Goal: Task Accomplishment & Management: Use online tool/utility

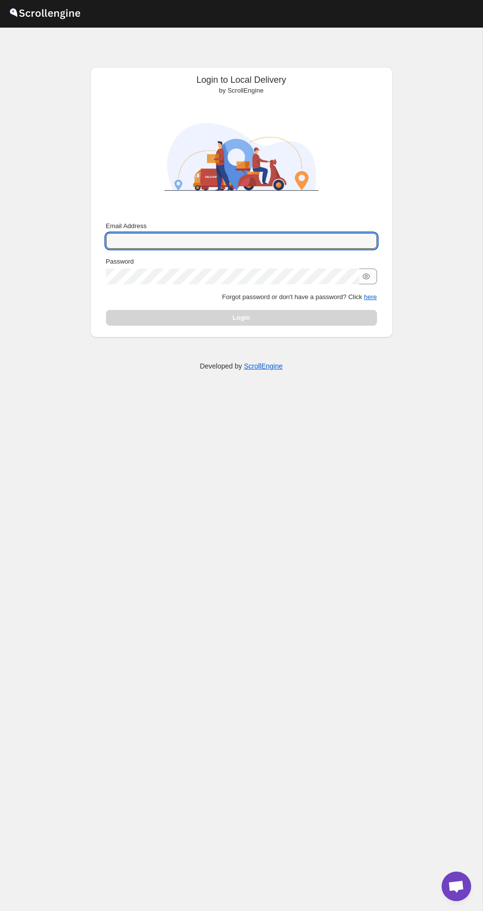
click at [331, 241] on input "Email Address" at bounding box center [241, 241] width 271 height 16
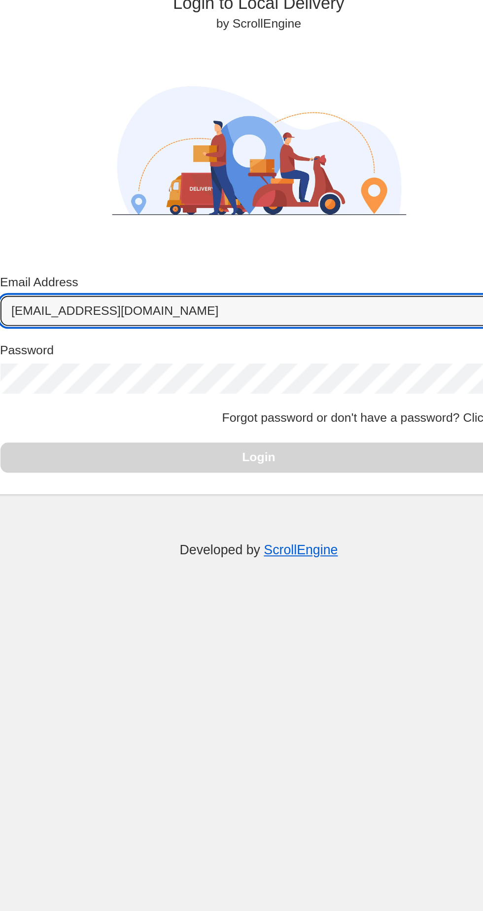
type input "[EMAIL_ADDRESS][DOMAIN_NAME]"
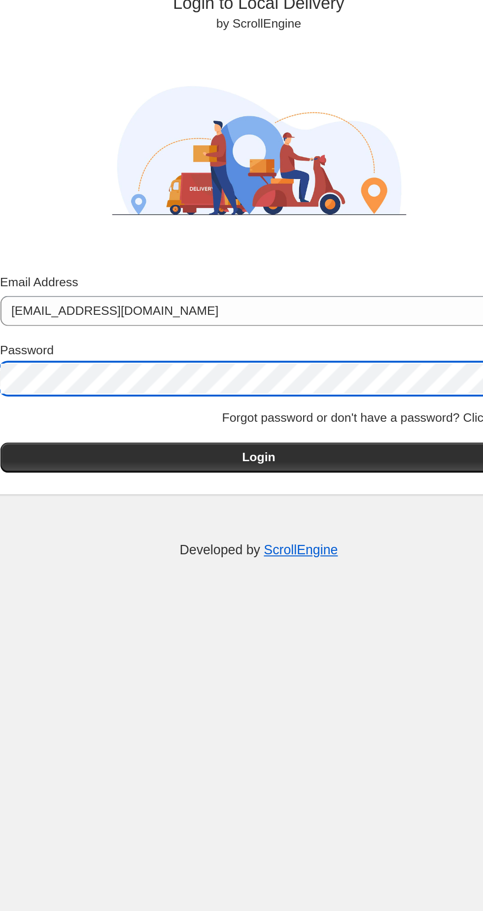
click at [305, 315] on button "Login" at bounding box center [241, 318] width 271 height 16
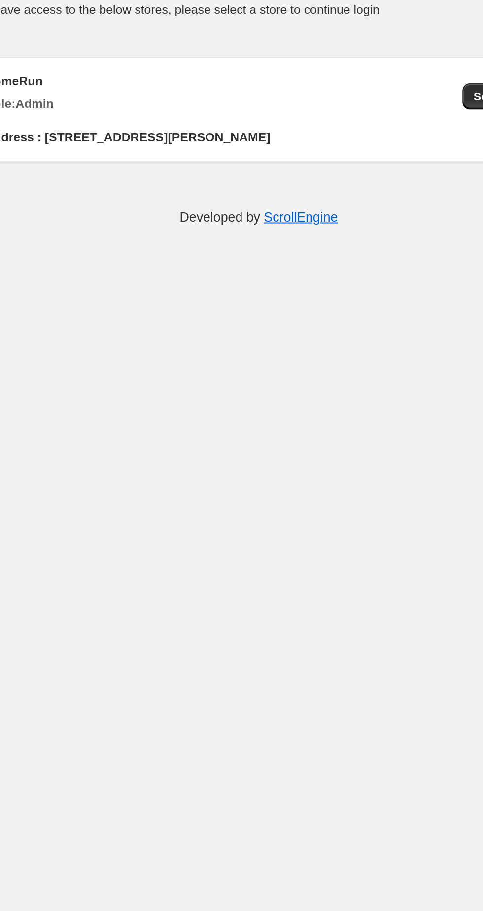
click at [351, 129] on button "Select →" at bounding box center [366, 129] width 37 height 14
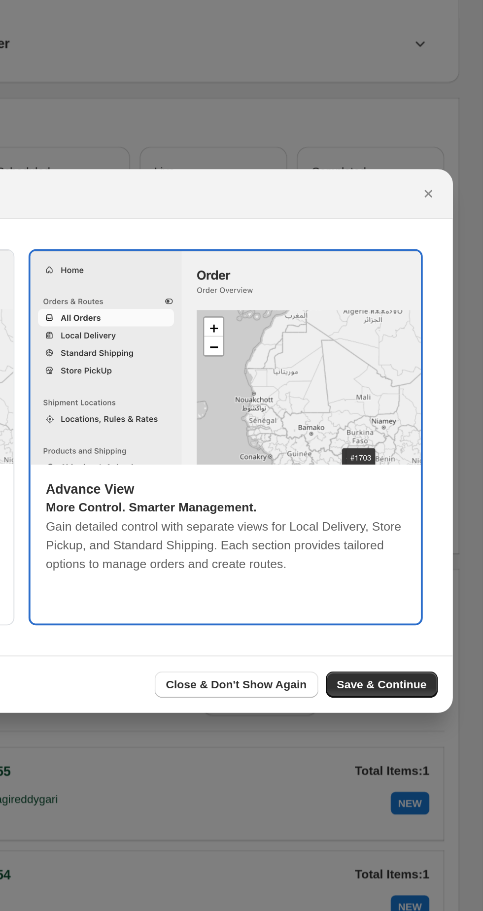
click at [438, 587] on span "Save & Continue" at bounding box center [430, 583] width 47 height 8
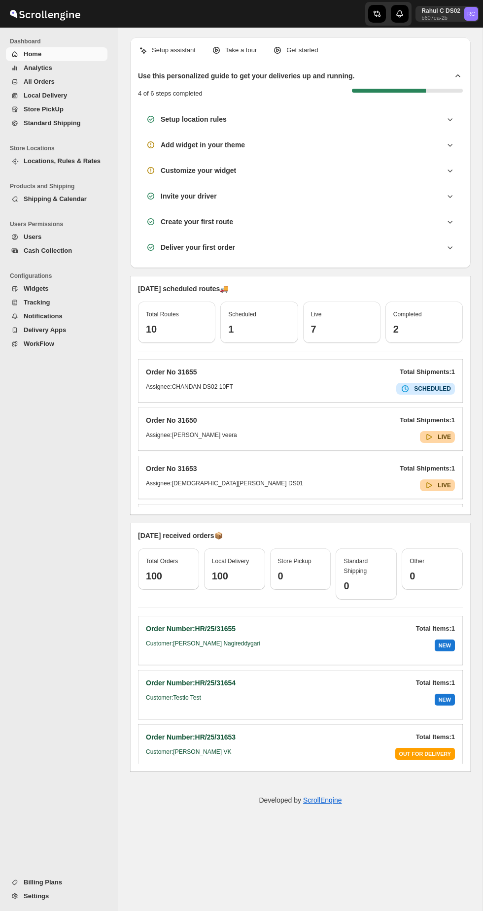
click at [97, 93] on span "Local Delivery" at bounding box center [65, 96] width 82 height 10
